Goal: Information Seeking & Learning: Learn about a topic

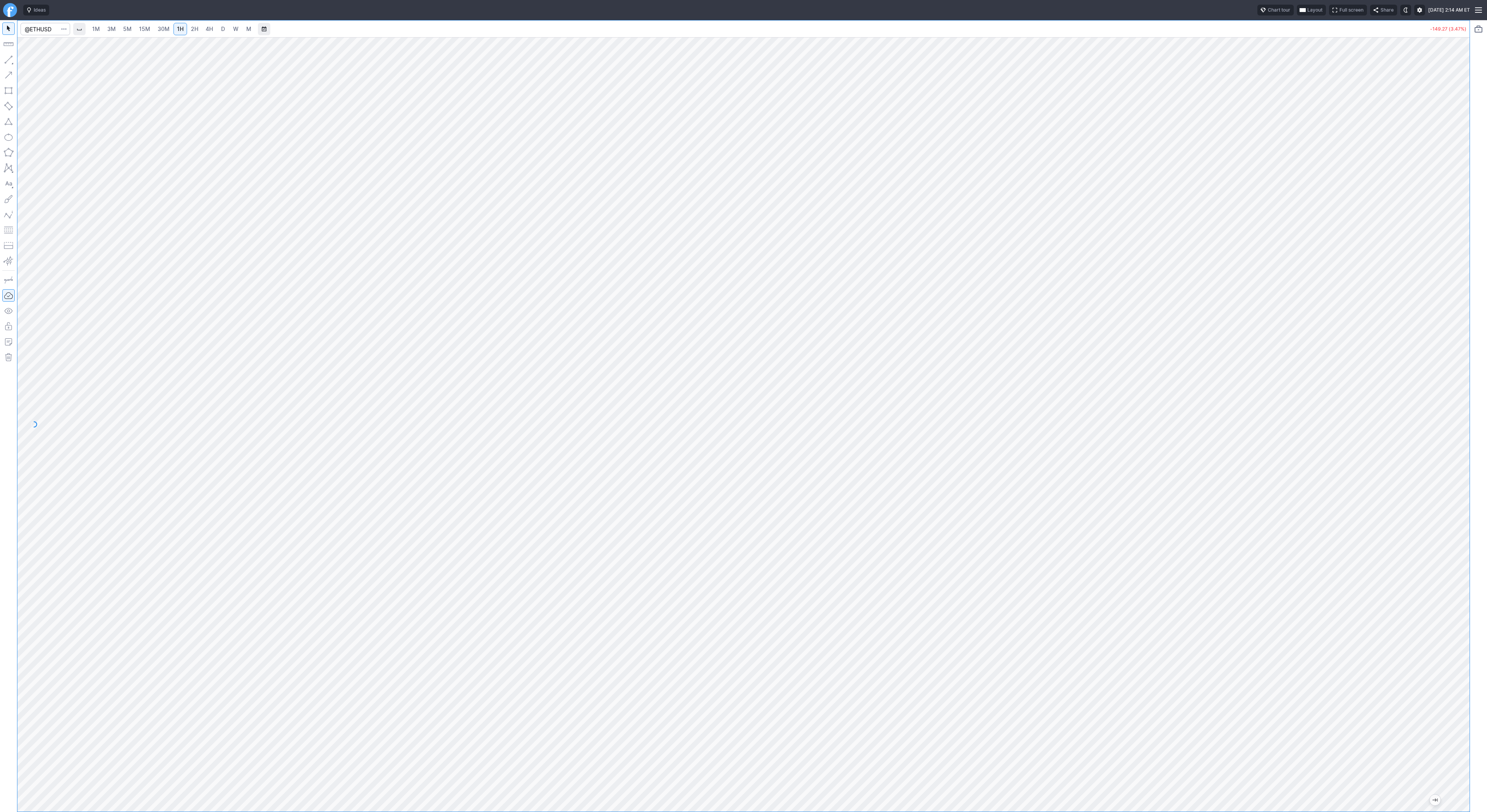
click at [196, 28] on span "2H" at bounding box center [195, 28] width 8 height 6
click at [221, 25] on span "D" at bounding box center [223, 29] width 5 height 8
click at [35, 65] on span "Line" at bounding box center [45, 61] width 31 height 8
click at [11, 55] on button "button" at bounding box center [8, 59] width 12 height 12
drag, startPoint x: 1464, startPoint y: 259, endPoint x: 1453, endPoint y: 340, distance: 81.7
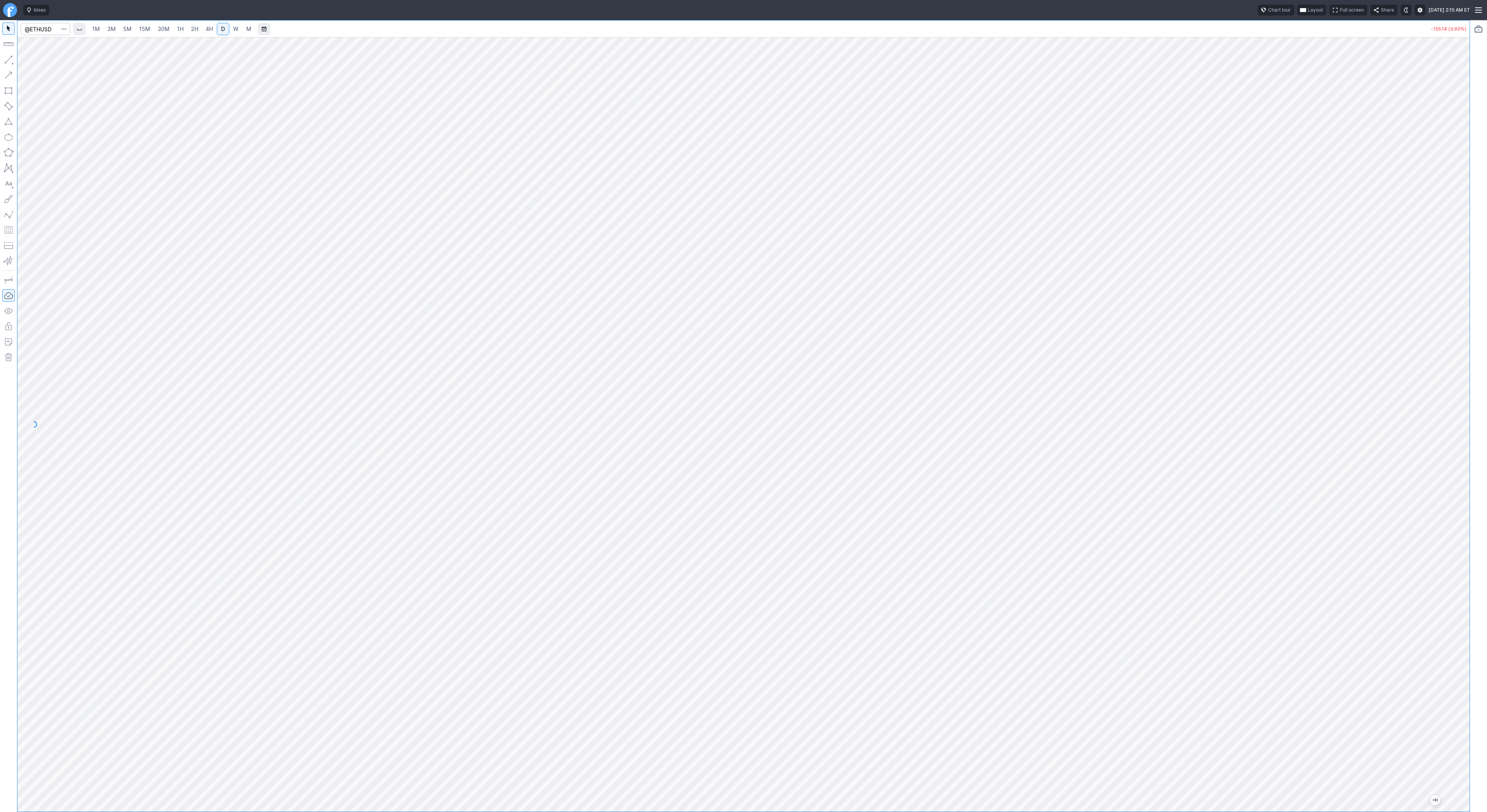
click at [1455, 342] on div at bounding box center [1462, 422] width 16 height 755
click at [111, 27] on span "3M" at bounding box center [111, 28] width 9 height 6
click at [37, 33] on input "Search" at bounding box center [46, 29] width 50 height 12
type input "btcus"
click at [43, 46] on span "BTCUS" at bounding box center [40, 46] width 16 height 6
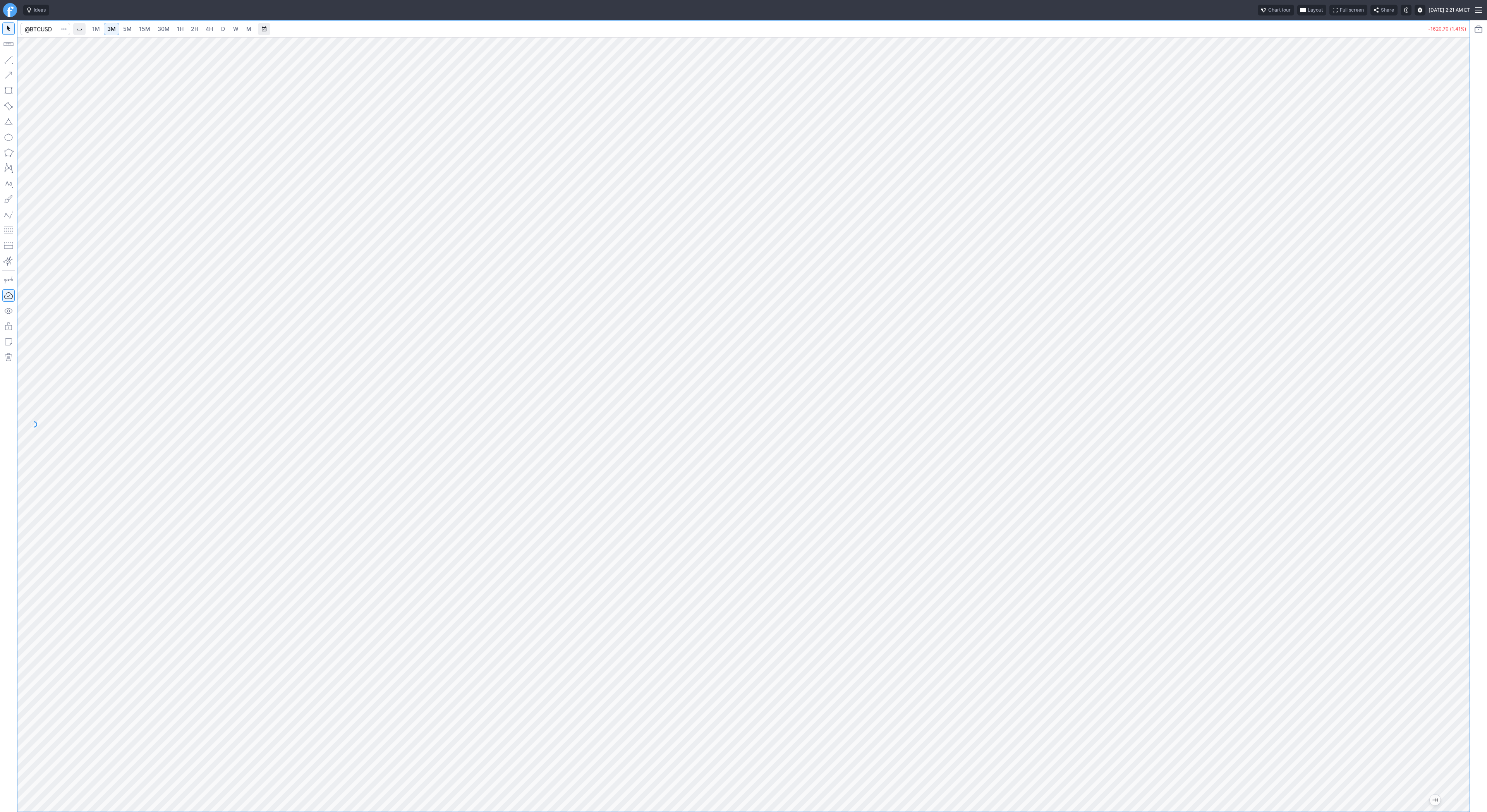
click at [205, 33] on link "4H" at bounding box center [209, 29] width 14 height 12
click at [226, 27] on link "D" at bounding box center [223, 29] width 12 height 12
click at [30, 61] on span "Line" at bounding box center [45, 61] width 31 height 8
click at [38, 55] on div "Line Vertical line Horizontal line Curve" at bounding box center [42, 77] width 50 height 48
drag, startPoint x: 46, startPoint y: 64, endPoint x: 65, endPoint y: 81, distance: 25.5
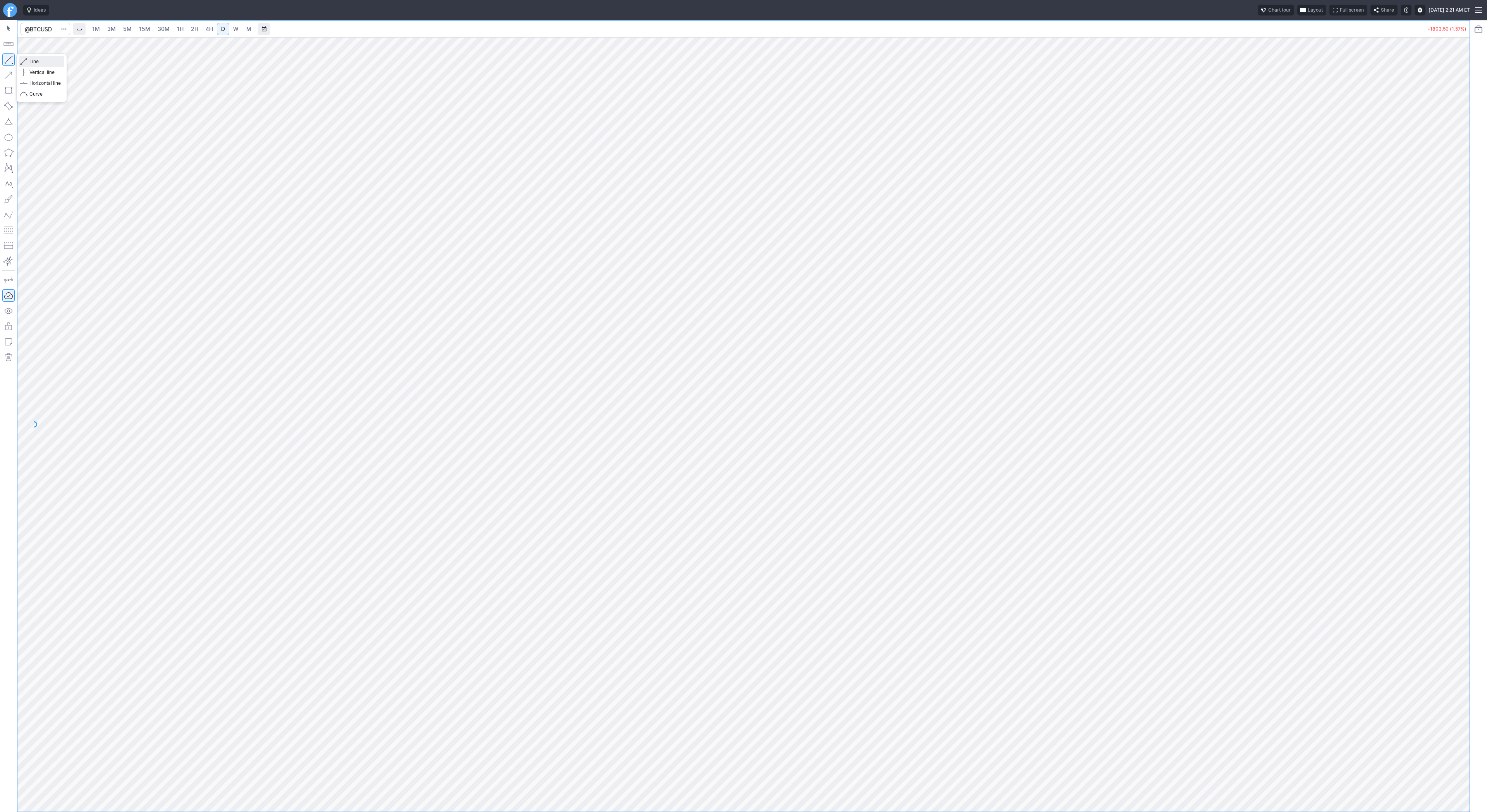
click at [46, 64] on span "Line" at bounding box center [45, 61] width 31 height 8
drag, startPoint x: 43, startPoint y: 60, endPoint x: 58, endPoint y: 77, distance: 22.7
click at [43, 62] on span "Line" at bounding box center [45, 61] width 31 height 8
click at [42, 58] on span "Line" at bounding box center [45, 61] width 31 height 8
click at [46, 64] on span "Line" at bounding box center [45, 61] width 31 height 8
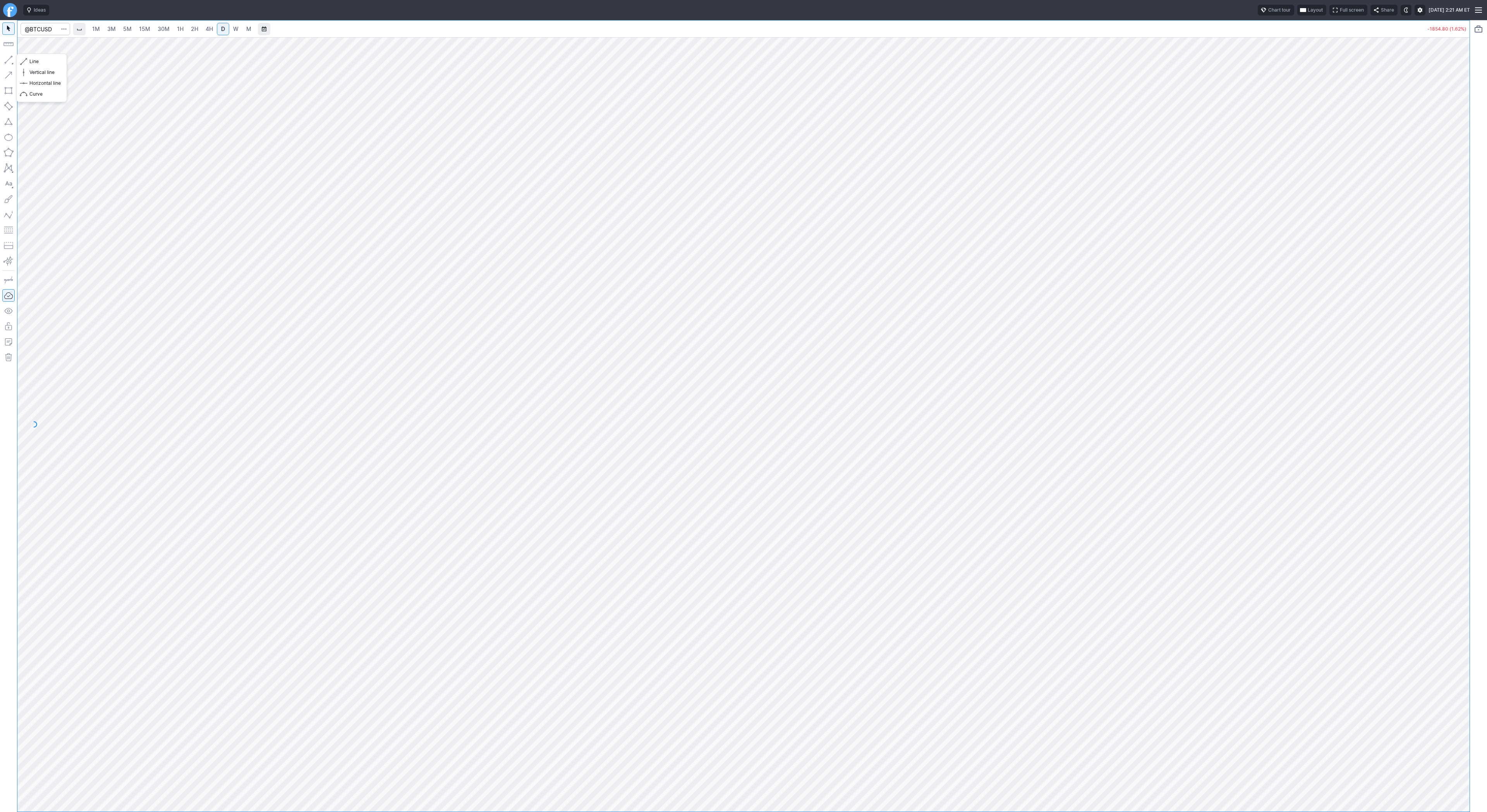
drag, startPoint x: 40, startPoint y: 61, endPoint x: 46, endPoint y: 74, distance: 14.3
click at [40, 61] on span "Line" at bounding box center [45, 61] width 31 height 8
drag, startPoint x: 1457, startPoint y: 150, endPoint x: 1455, endPoint y: 404, distance: 254.0
click at [1462, 416] on div at bounding box center [1462, 422] width 16 height 755
click at [46, 61] on span "Line" at bounding box center [45, 61] width 31 height 8
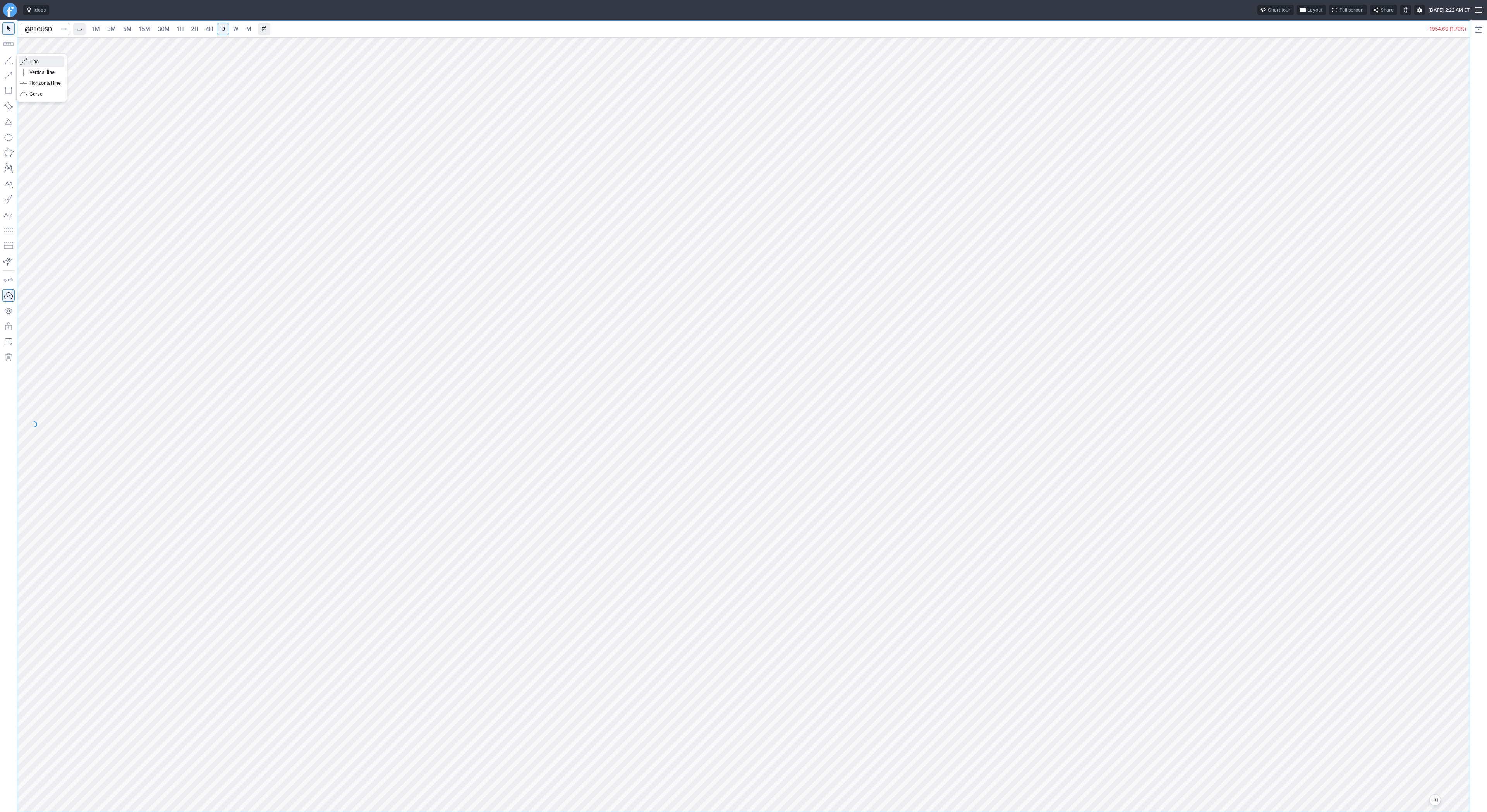
click at [42, 61] on span "Line" at bounding box center [45, 61] width 31 height 8
